Goal: Task Accomplishment & Management: Manage account settings

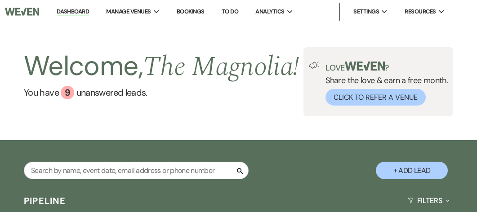
select select "6"
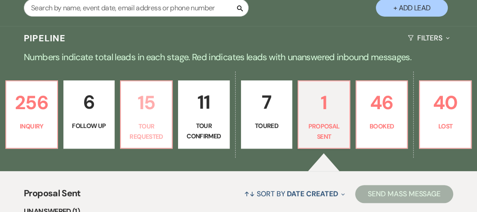
click at [156, 118] on p "15" at bounding box center [146, 103] width 40 height 30
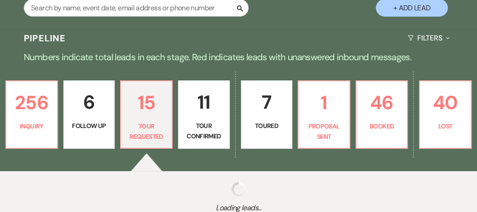
select select "2"
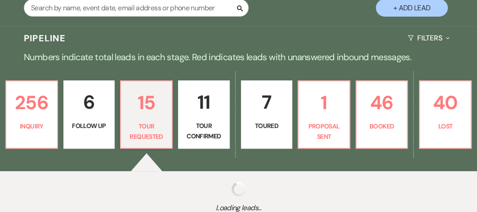
select select "2"
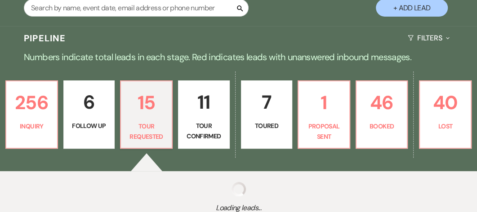
select select "2"
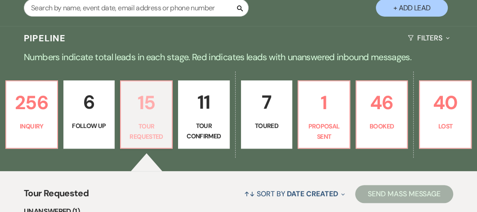
click at [156, 118] on p "15" at bounding box center [146, 103] width 40 height 30
click at [151, 118] on p "15" at bounding box center [146, 103] width 40 height 30
